Goal: Find specific page/section: Find specific page/section

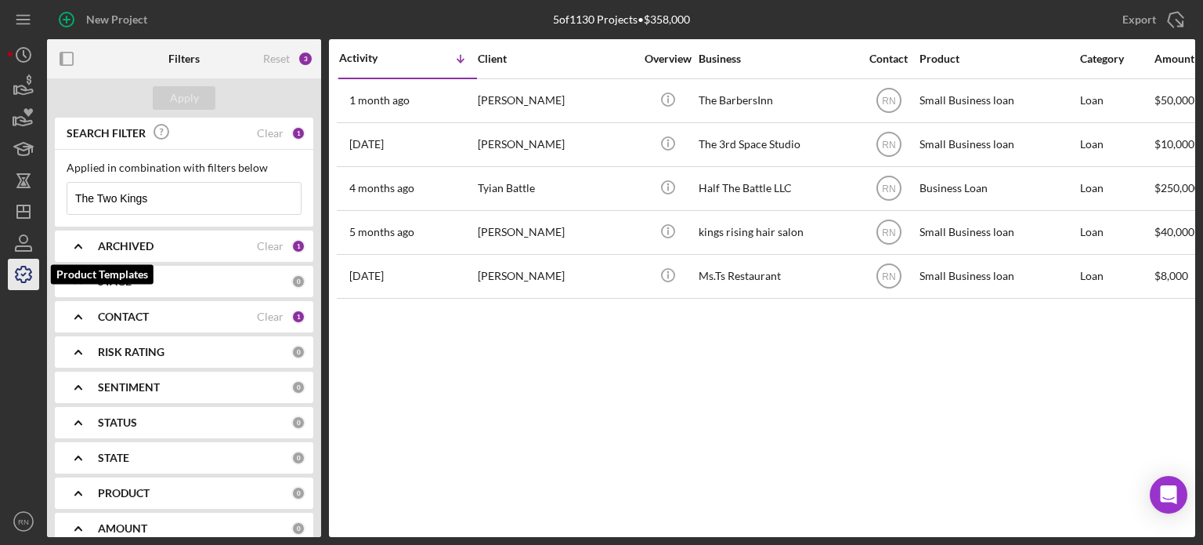
click at [20, 284] on icon "button" at bounding box center [23, 274] width 39 height 39
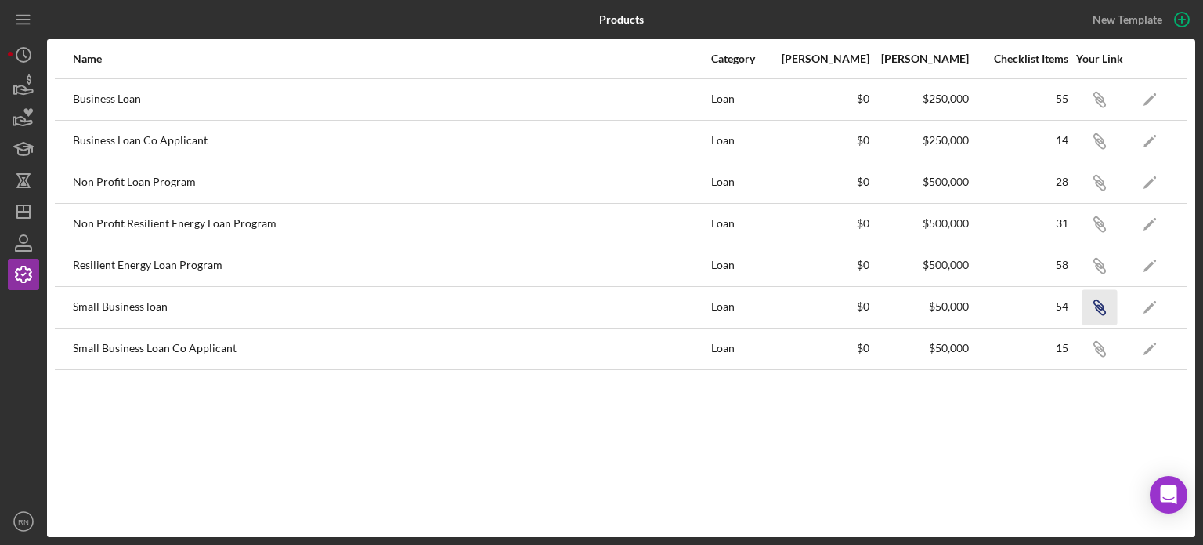
click at [1102, 309] on icon "Icon/Link" at bounding box center [1099, 306] width 35 height 35
